Goal: Transaction & Acquisition: Purchase product/service

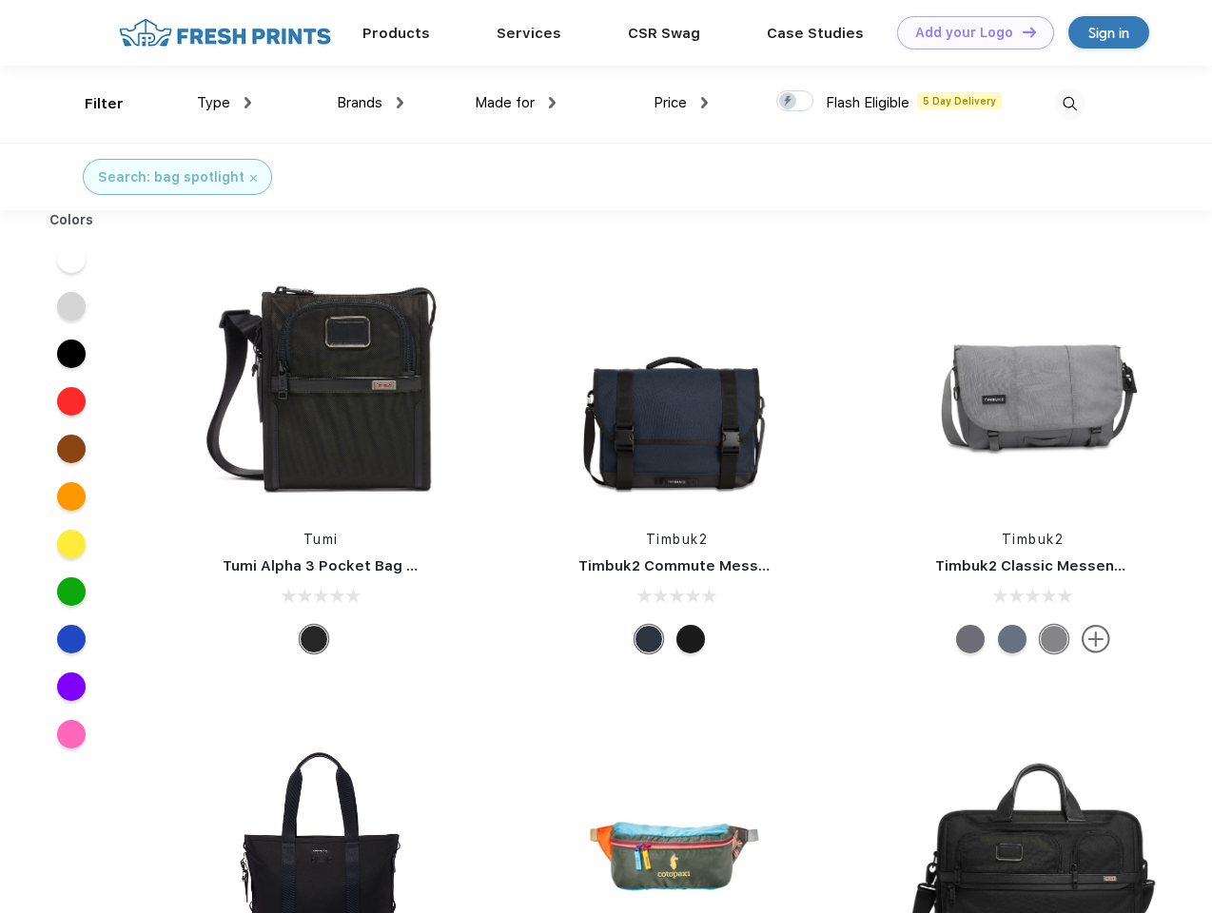
click at [968, 32] on link "Add your Logo Design Tool" at bounding box center [975, 32] width 157 height 33
click at [0, 0] on div "Design Tool" at bounding box center [0, 0] width 0 height 0
click at [1021, 31] on link "Add your Logo Design Tool" at bounding box center [975, 32] width 157 height 33
click at [91, 104] on div "Filter" at bounding box center [104, 104] width 39 height 22
click at [224, 103] on span "Type" at bounding box center [213, 102] width 33 height 17
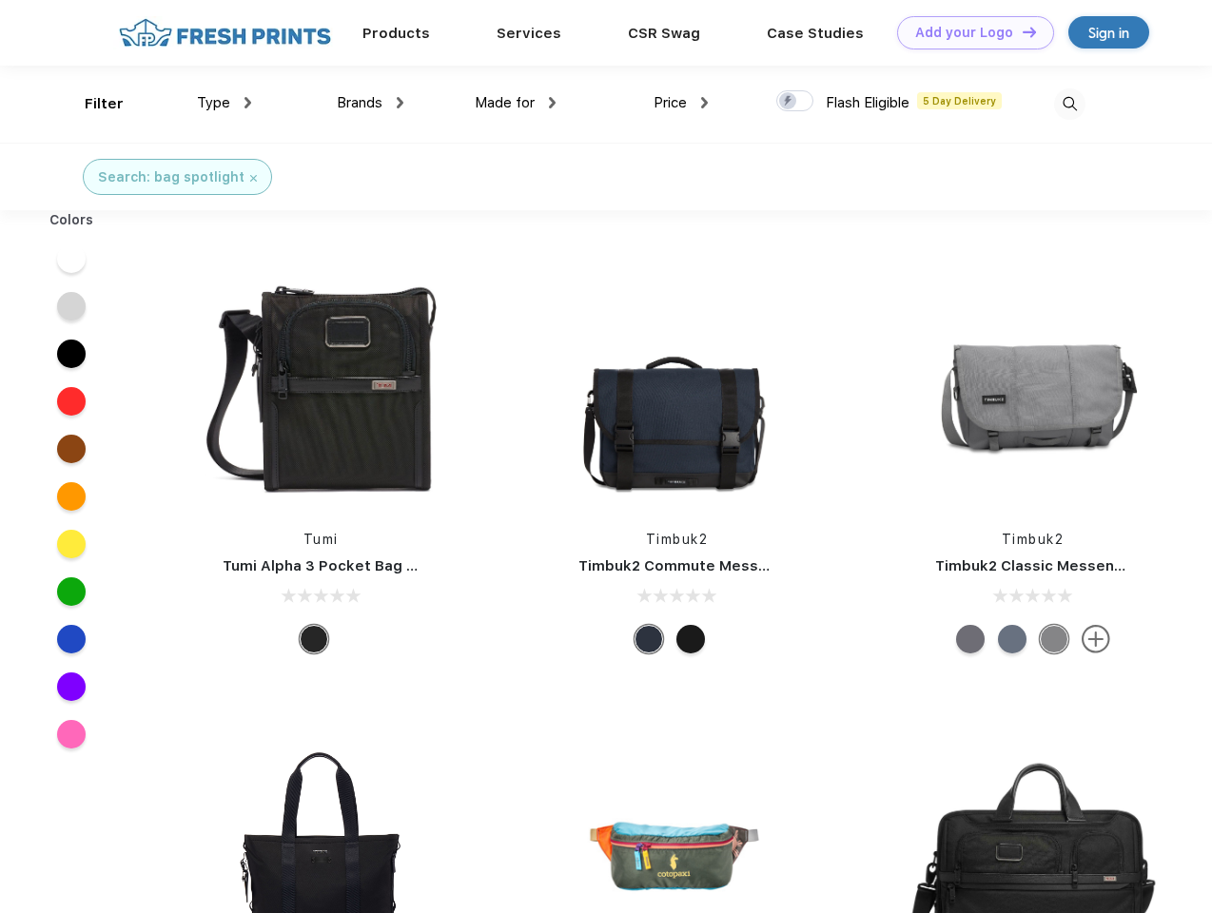
click at [370, 103] on span "Brands" at bounding box center [360, 102] width 46 height 17
click at [516, 103] on span "Made for" at bounding box center [505, 102] width 60 height 17
click at [681, 103] on span "Price" at bounding box center [670, 102] width 33 height 17
click at [795, 102] on div at bounding box center [794, 100] width 37 height 21
click at [789, 102] on input "checkbox" at bounding box center [782, 95] width 12 height 12
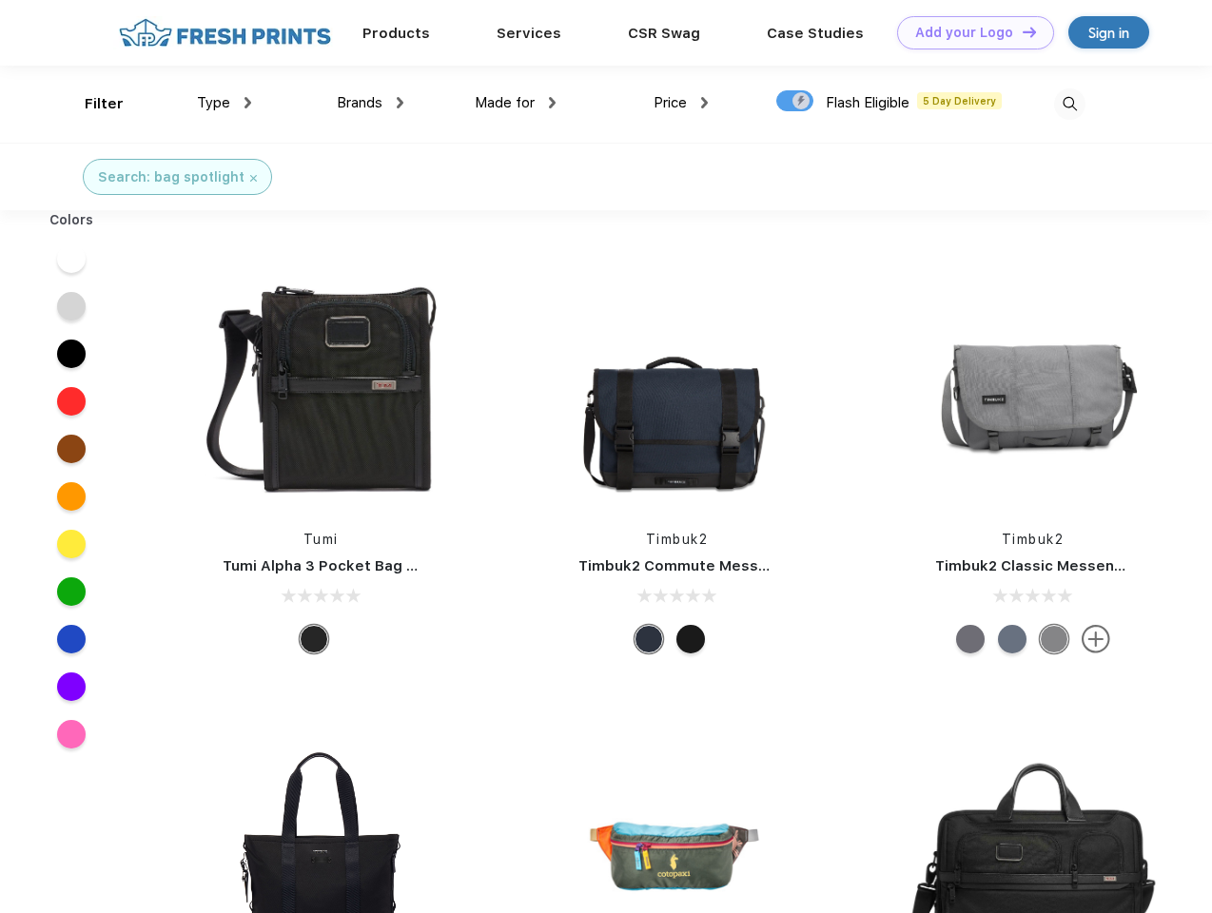
click at [1069, 104] on img at bounding box center [1069, 103] width 31 height 31
